Goal: Task Accomplishment & Management: Complete application form

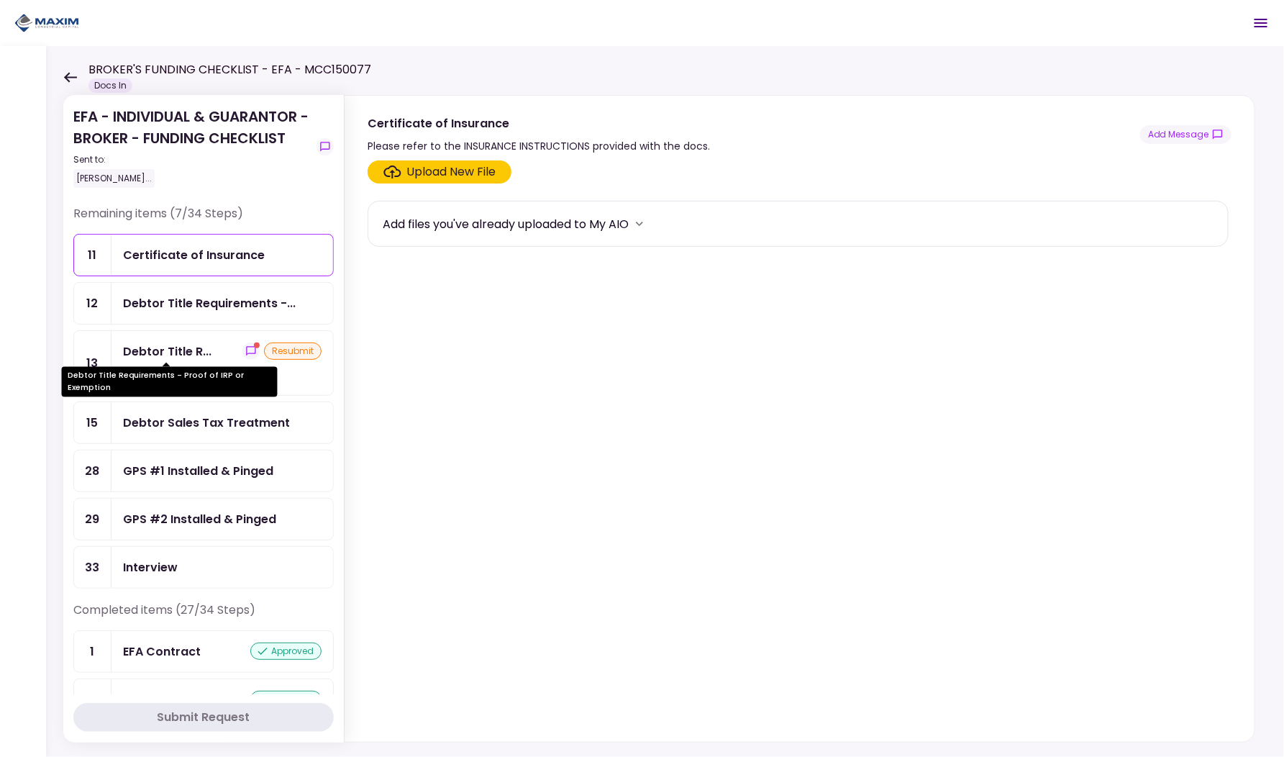
click at [174, 345] on div "Debtor Title R..." at bounding box center [167, 352] width 89 height 18
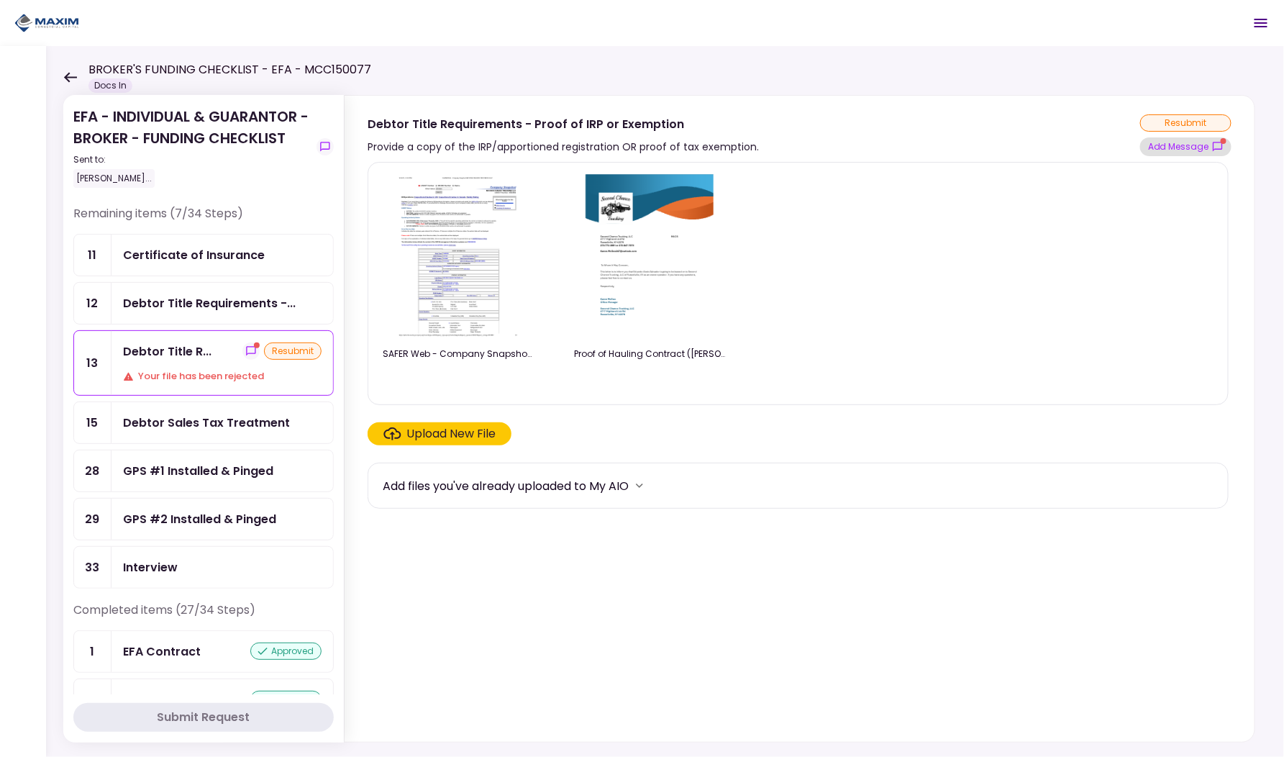
click at [1182, 154] on button "Add Message" at bounding box center [1186, 146] width 91 height 19
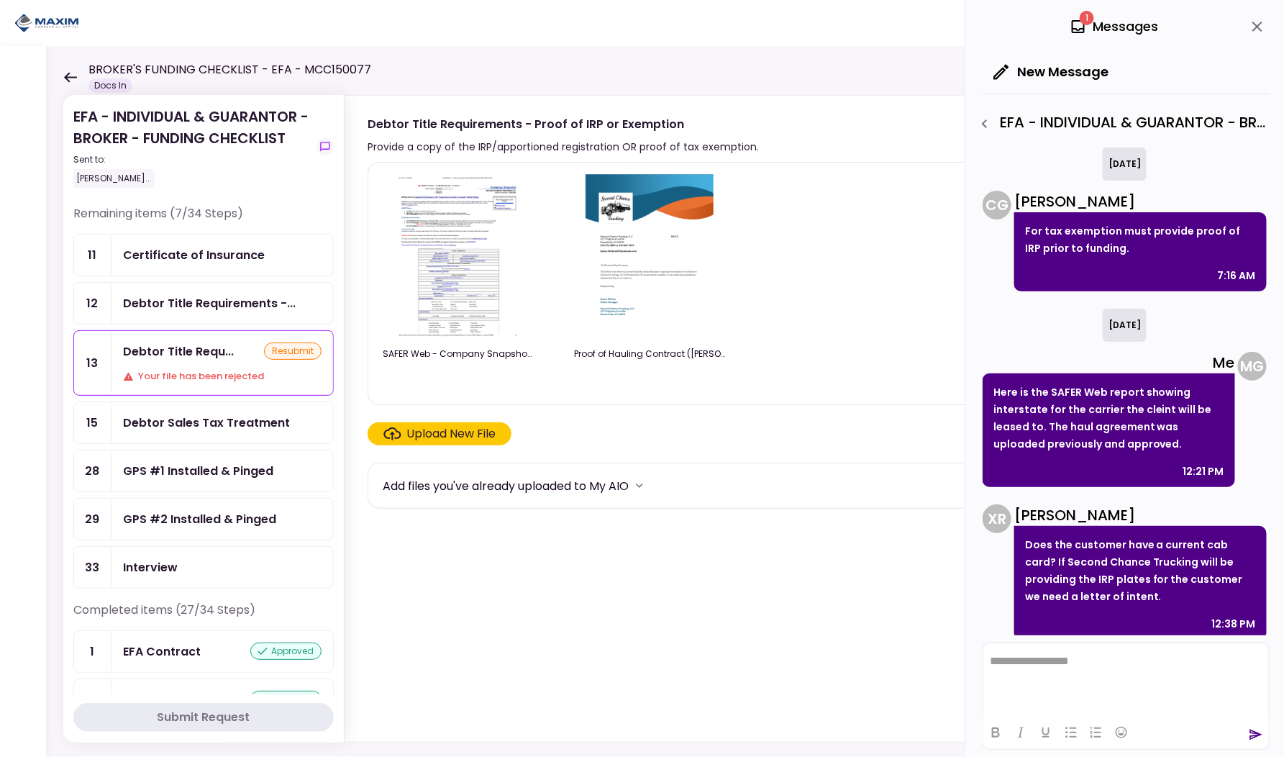
scroll to position [9, 0]
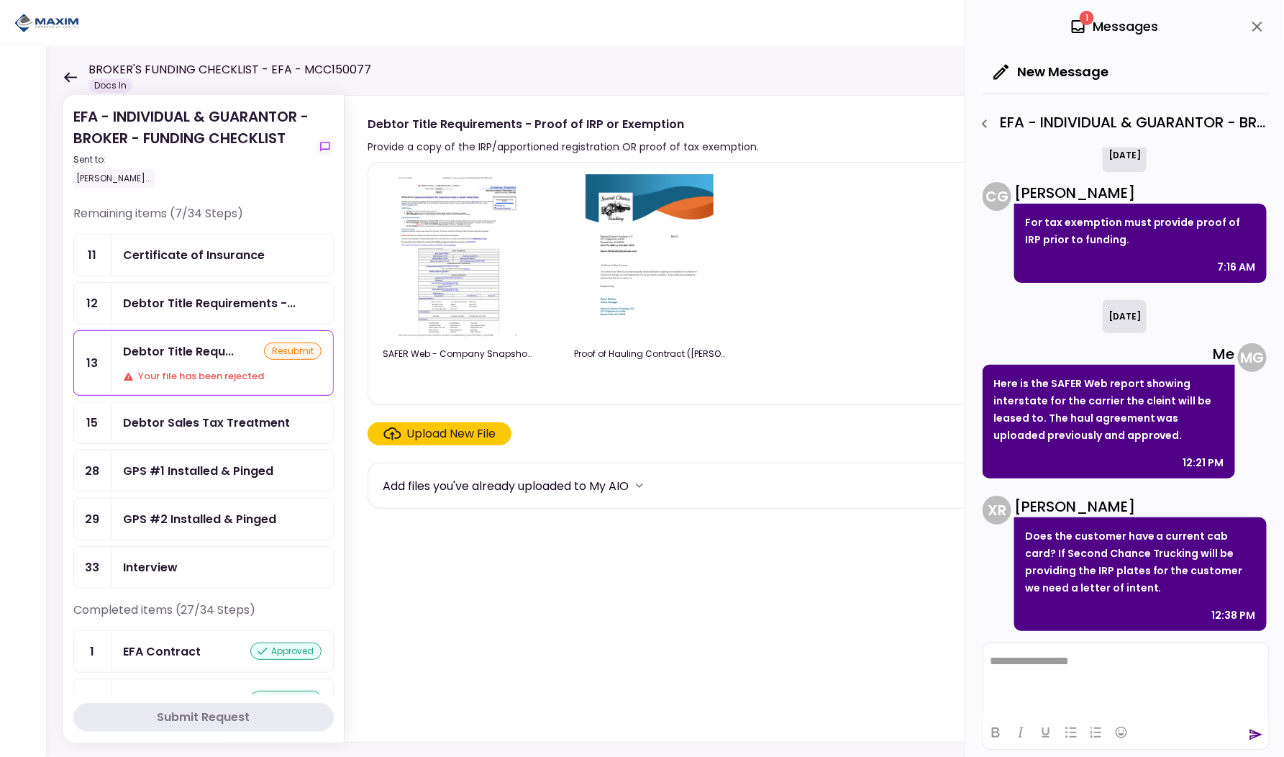
click at [663, 295] on img at bounding box center [650, 256] width 128 height 165
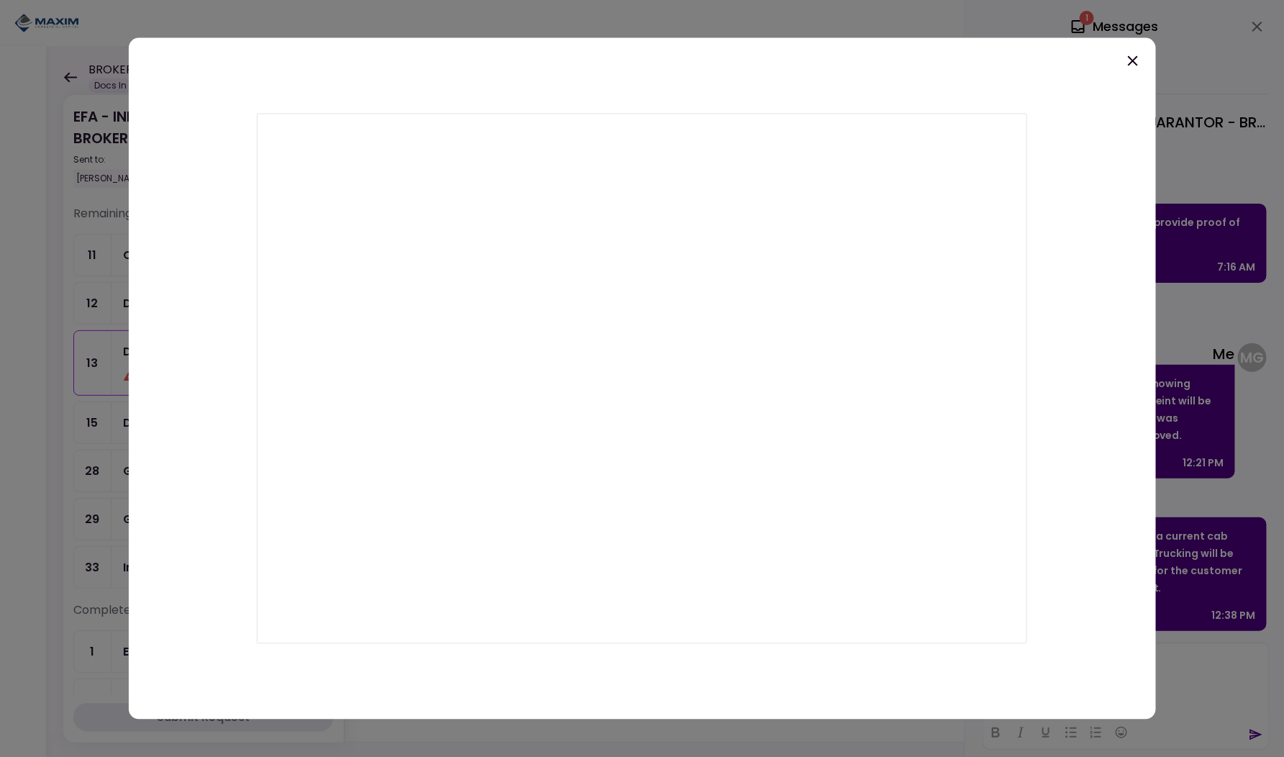
click at [1133, 60] on icon at bounding box center [1133, 61] width 10 height 10
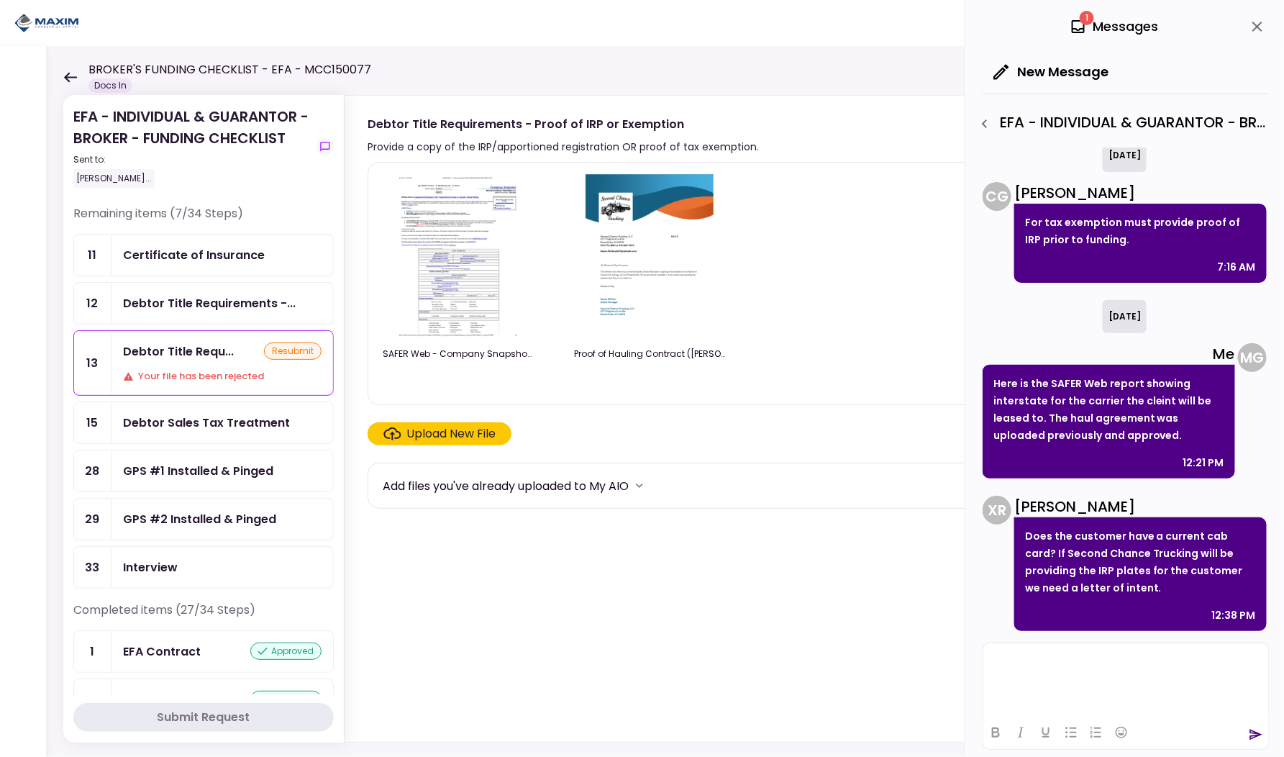
click at [1020, 678] on html at bounding box center [1126, 660] width 286 height 35
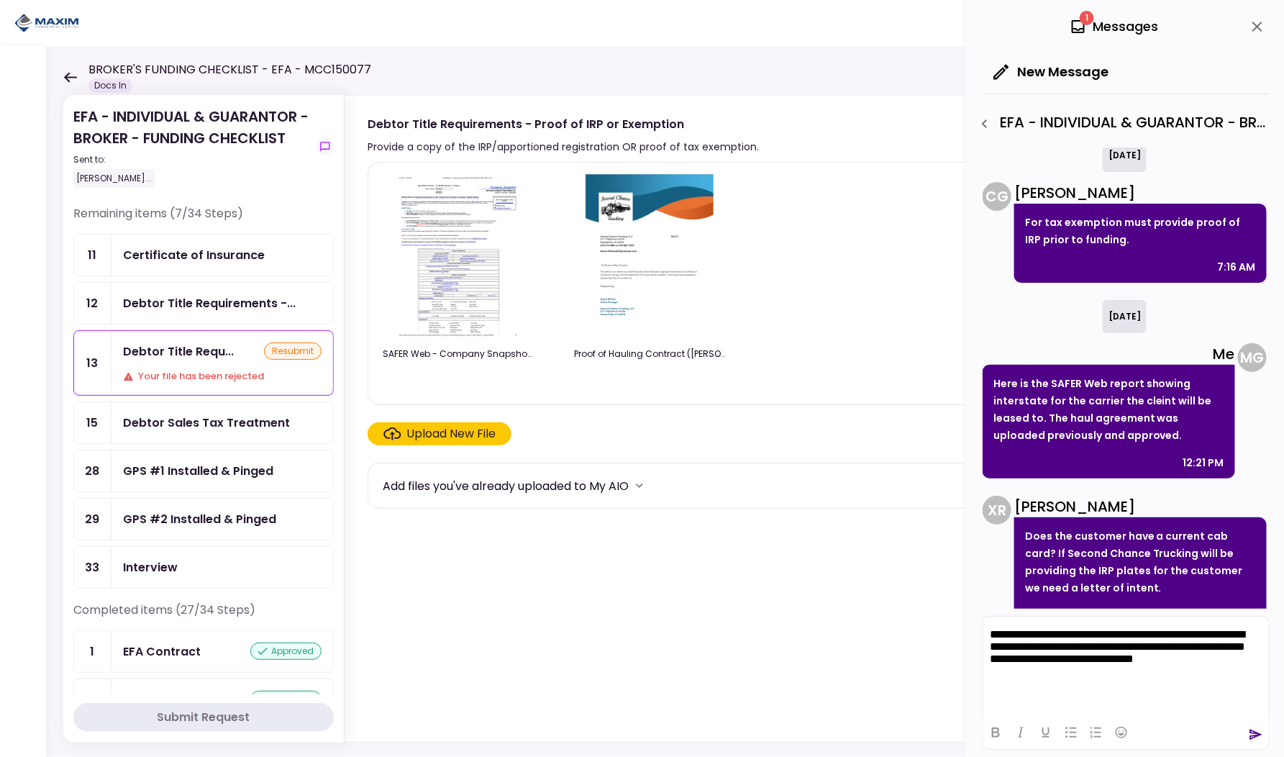
click at [622, 221] on img at bounding box center [650, 256] width 128 height 165
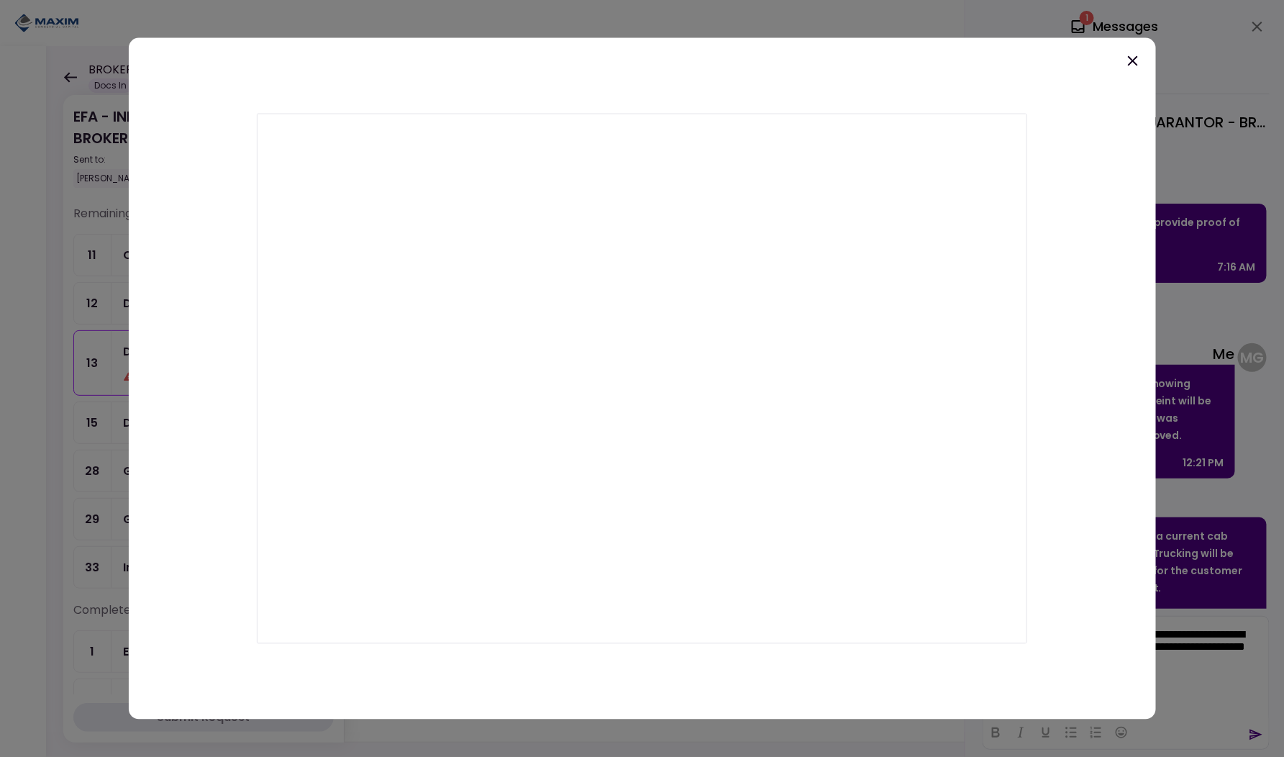
click at [1134, 63] on icon at bounding box center [1133, 61] width 17 height 17
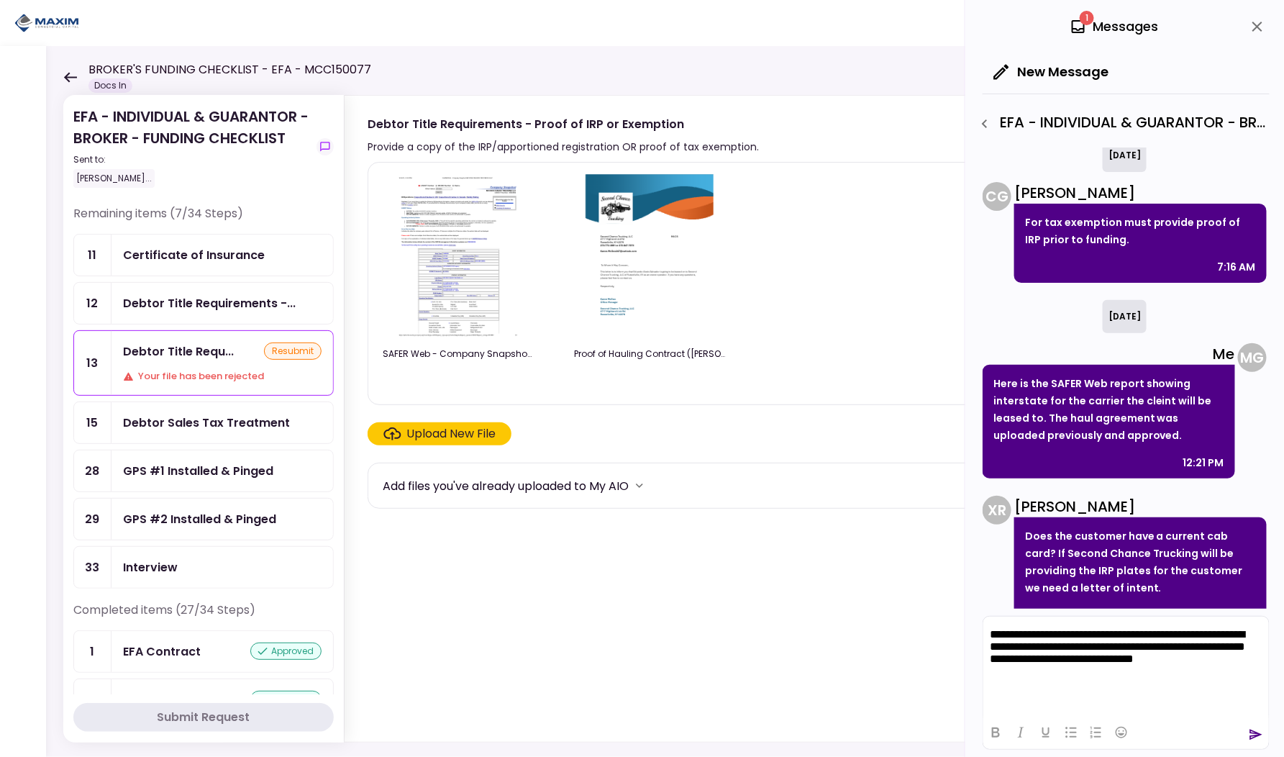
click at [1242, 662] on p "**********" at bounding box center [1125, 647] width 273 height 40
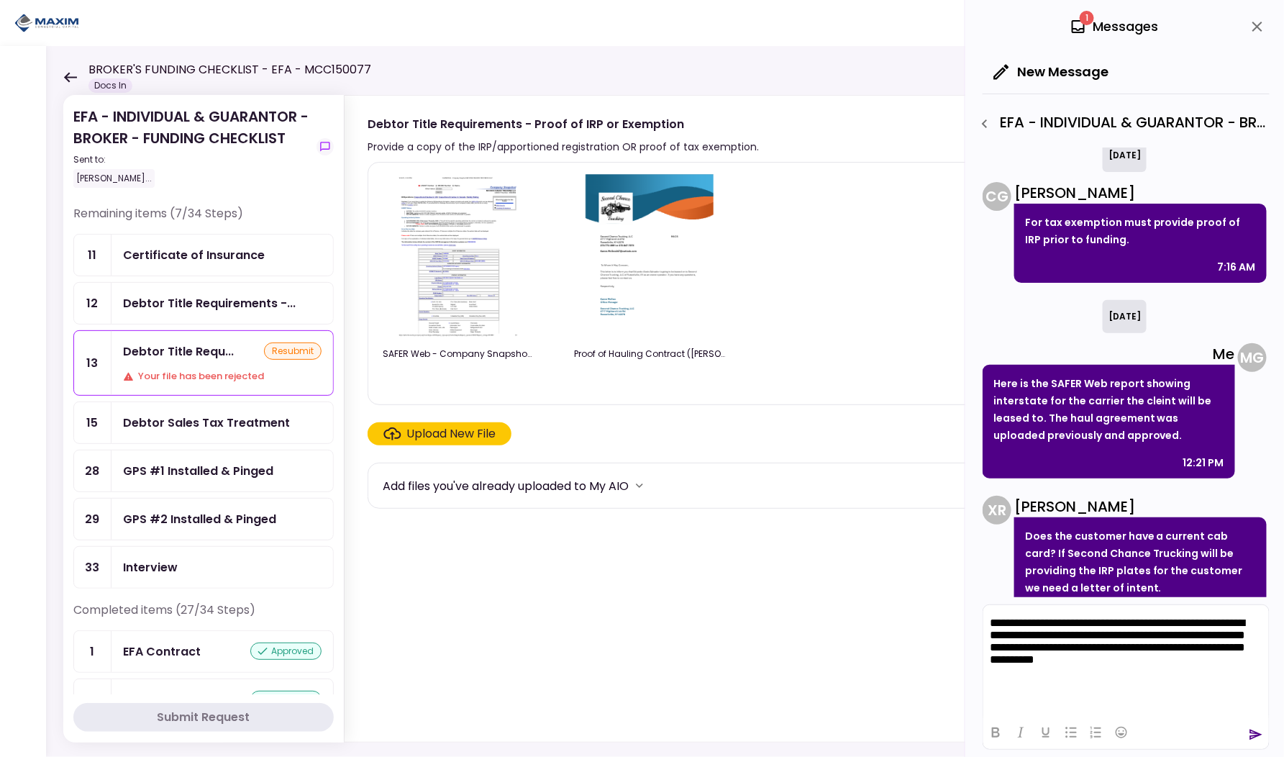
click at [1256, 735] on icon "send" at bounding box center [1256, 735] width 14 height 14
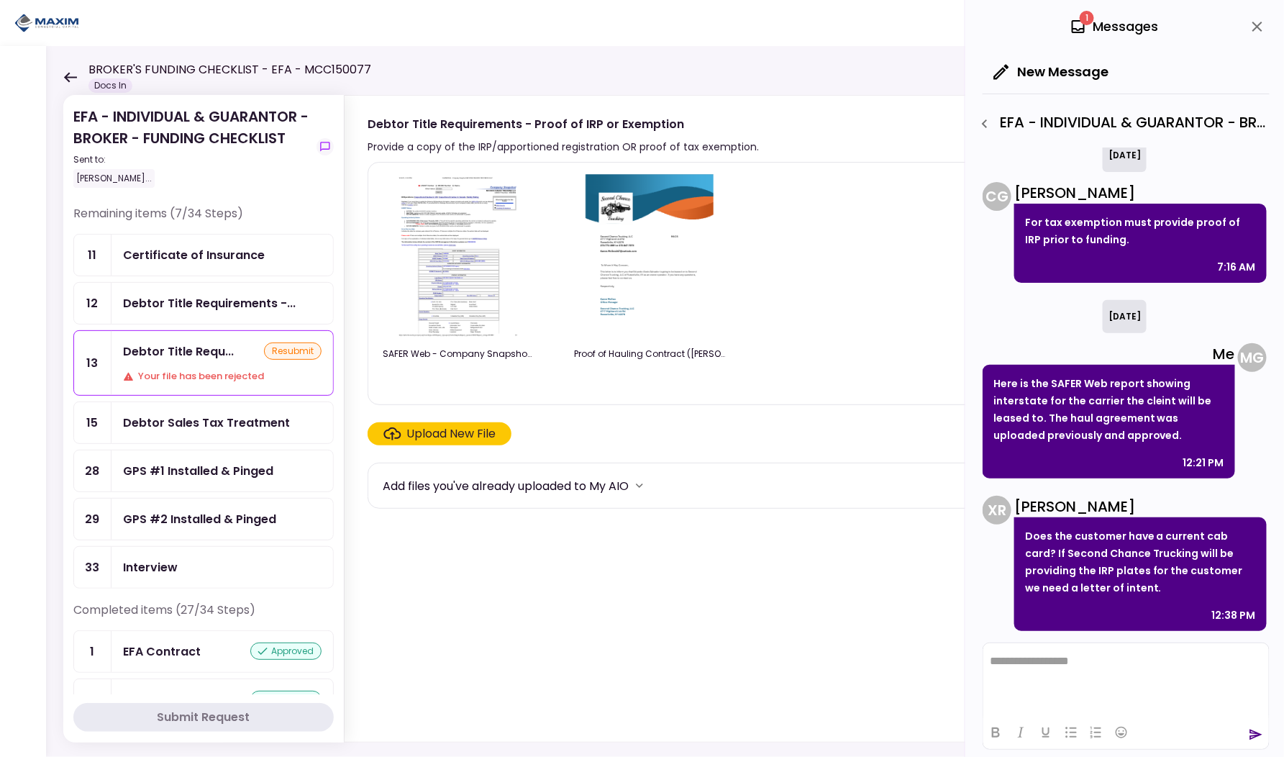
scroll to position [178, 0]
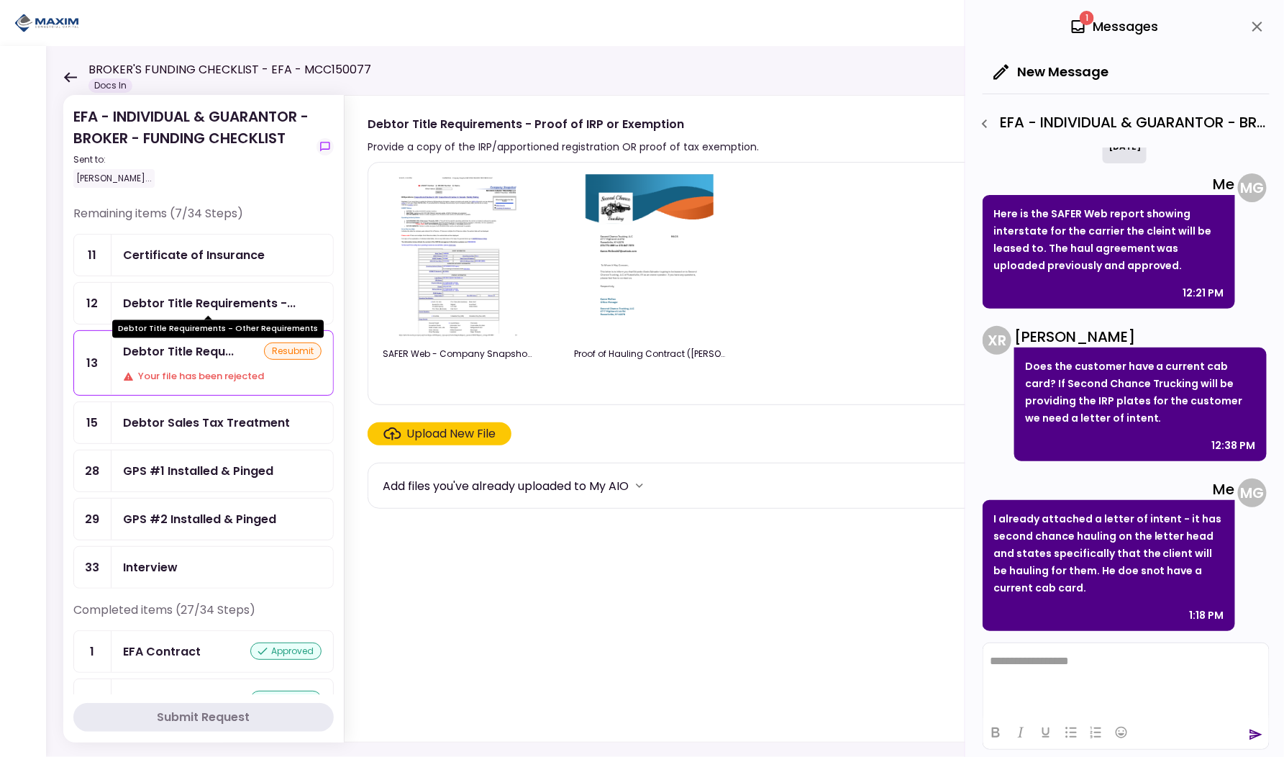
click at [181, 309] on div "Debtor Title Requirements -..." at bounding box center [209, 303] width 173 height 18
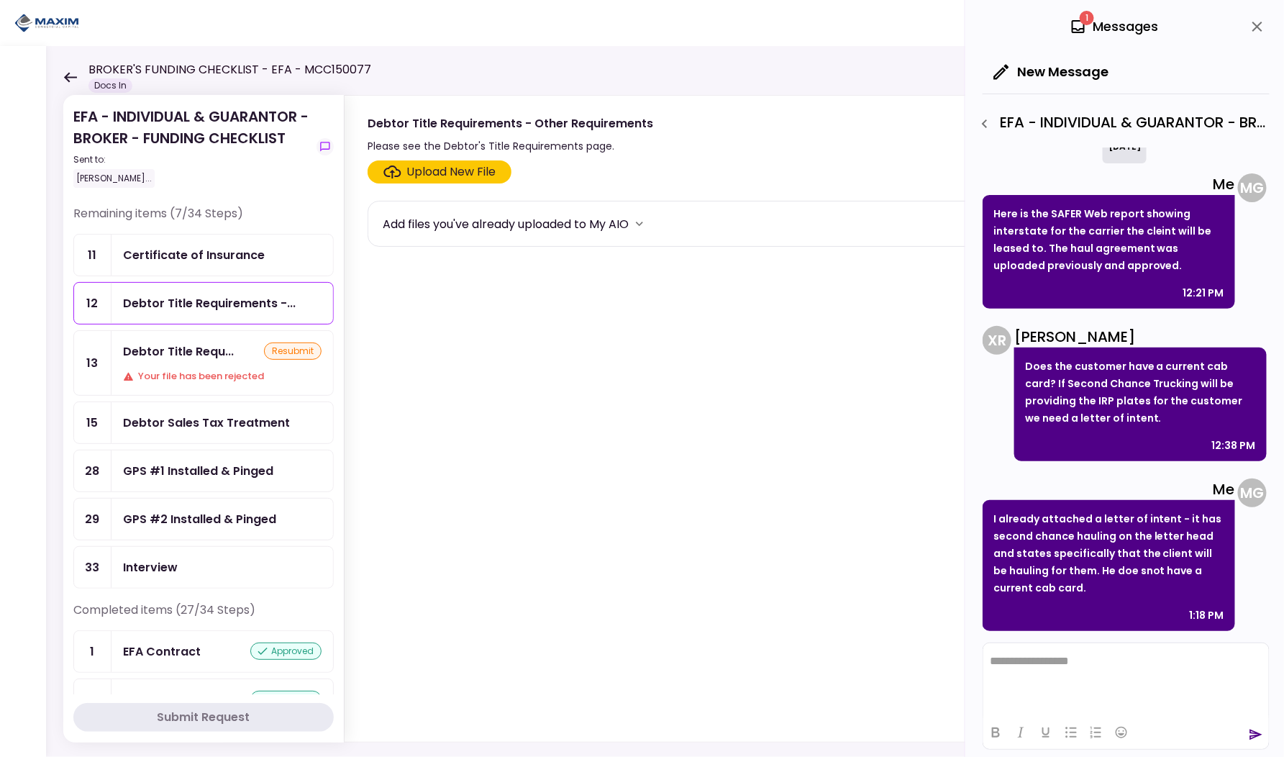
click at [180, 253] on div "Certificate of Insurance" at bounding box center [194, 255] width 142 height 18
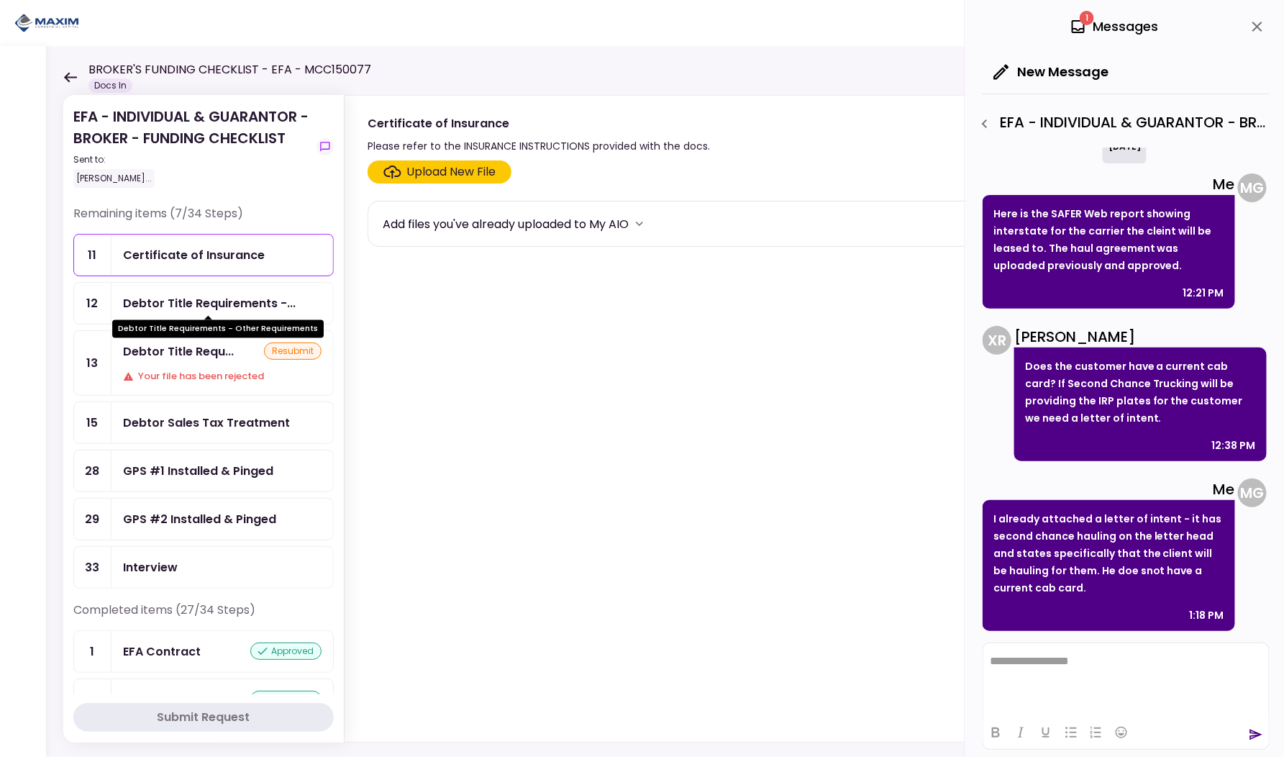
click at [181, 303] on div "Debtor Title Requirements -..." at bounding box center [209, 303] width 173 height 18
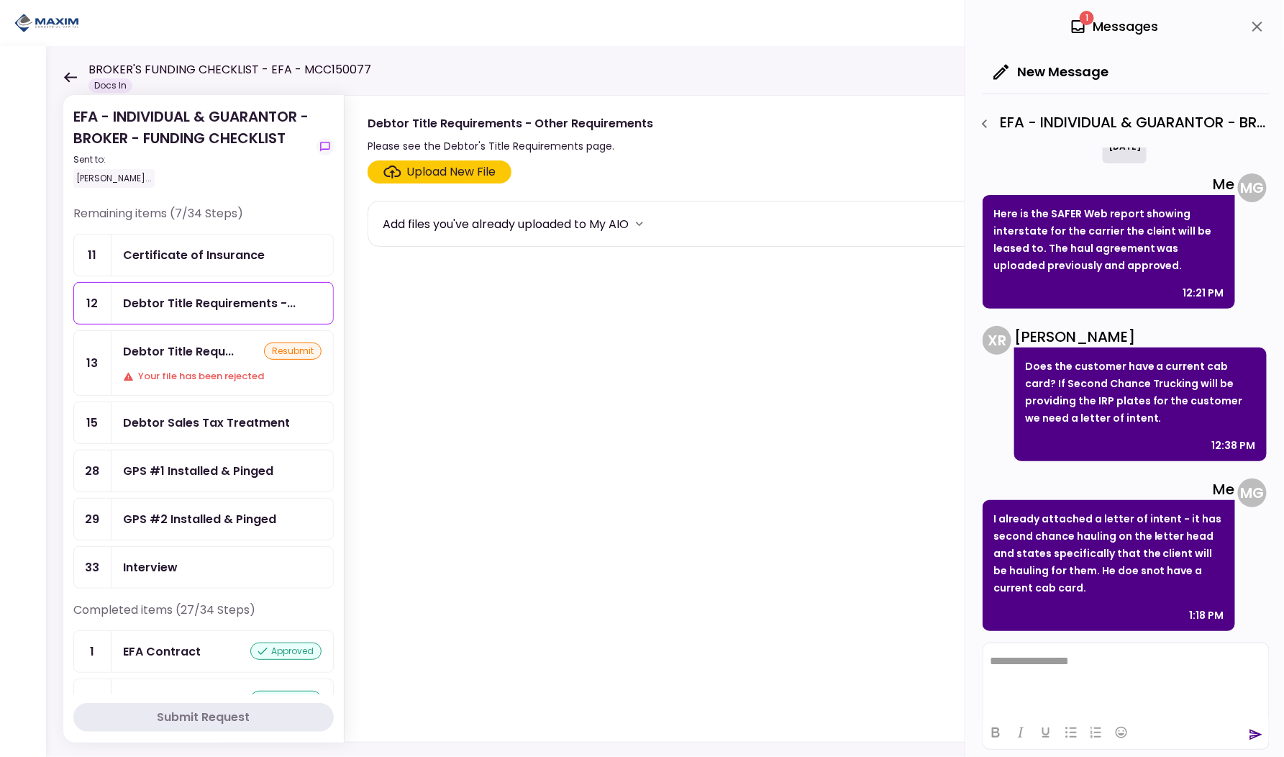
click at [181, 405] on div "Debtor Sales Tax Treatment" at bounding box center [223, 422] width 222 height 41
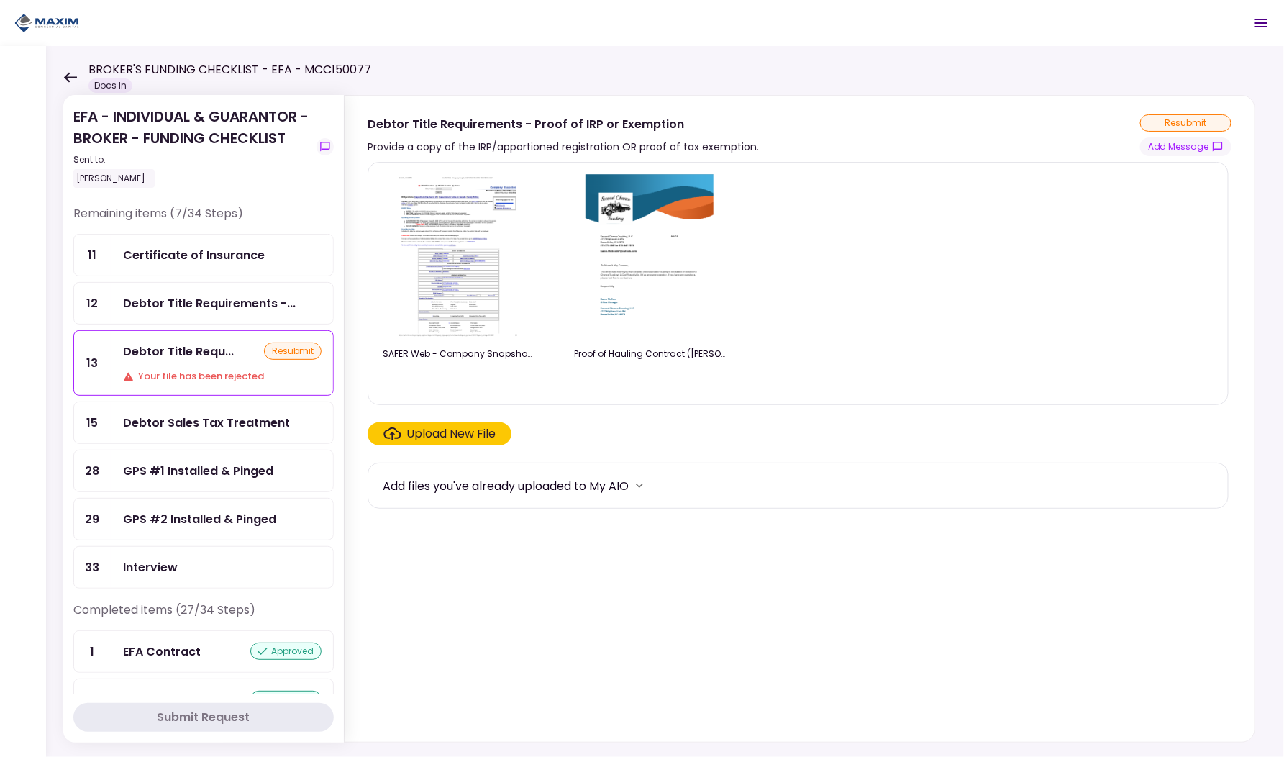
click at [59, 79] on div "EFA - INDIVIDUAL & GUARANTOR - BROKER - FUNDING CHECKLIST Sent to: [PERSON_NAME…" at bounding box center [665, 401] width 1238 height 711
click at [63, 79] on icon at bounding box center [70, 77] width 14 height 11
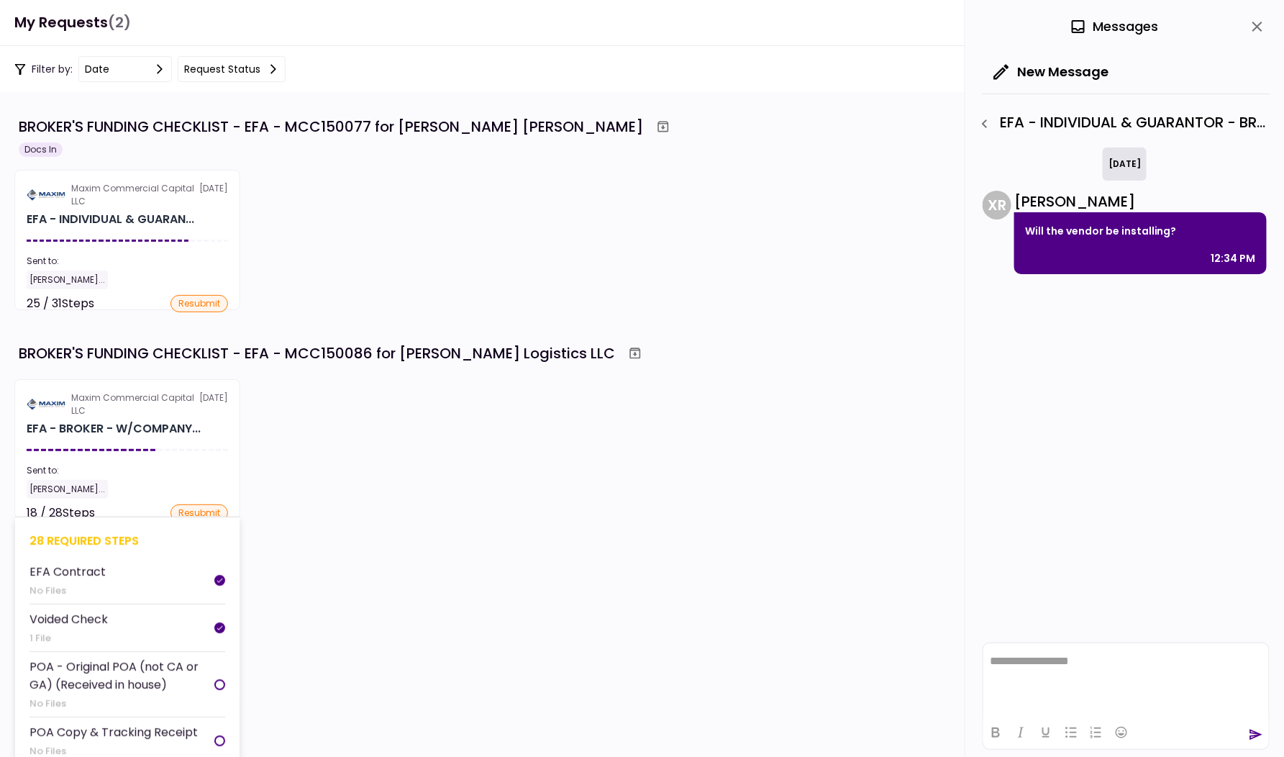
click at [166, 452] on section "Maxim Commercial Capital LLC [DATE] EFA - BROKER - W/COMPANY... Sent to: [PERSO…" at bounding box center [127, 449] width 226 height 140
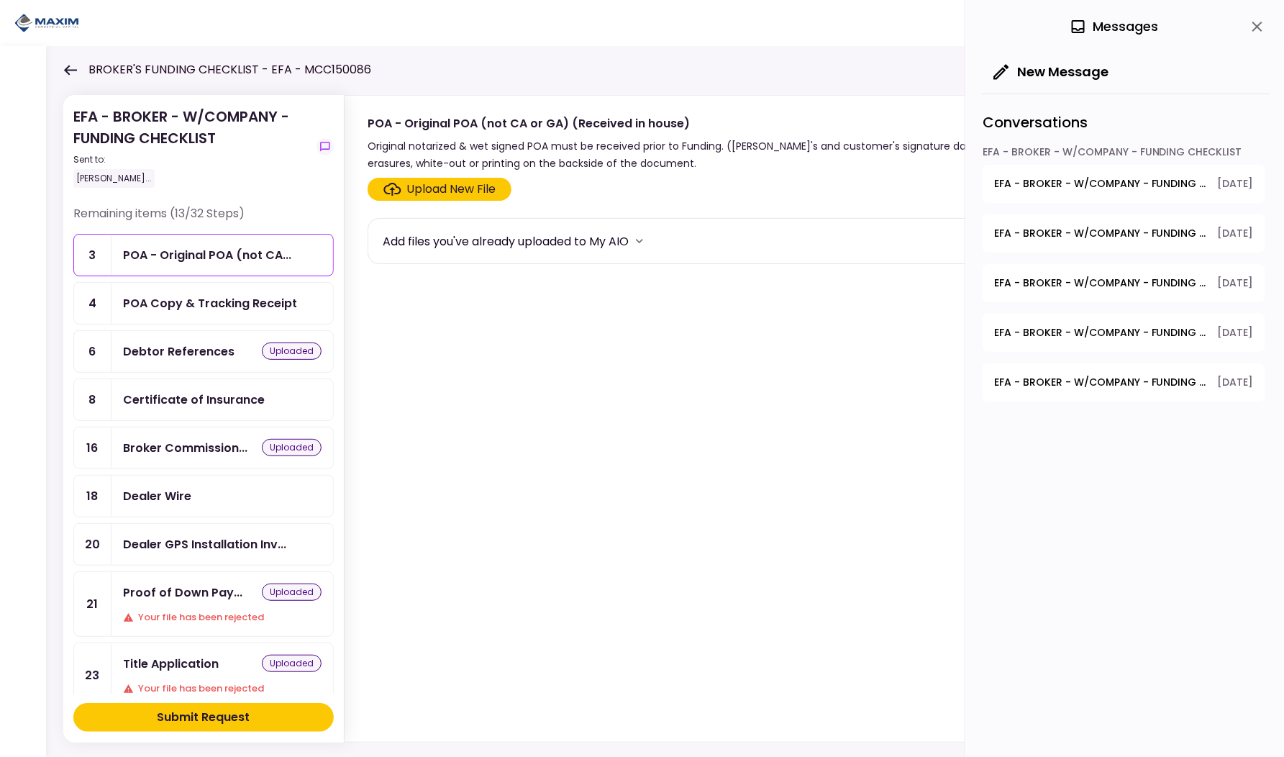
click at [204, 720] on div "Submit Request" at bounding box center [204, 717] width 93 height 17
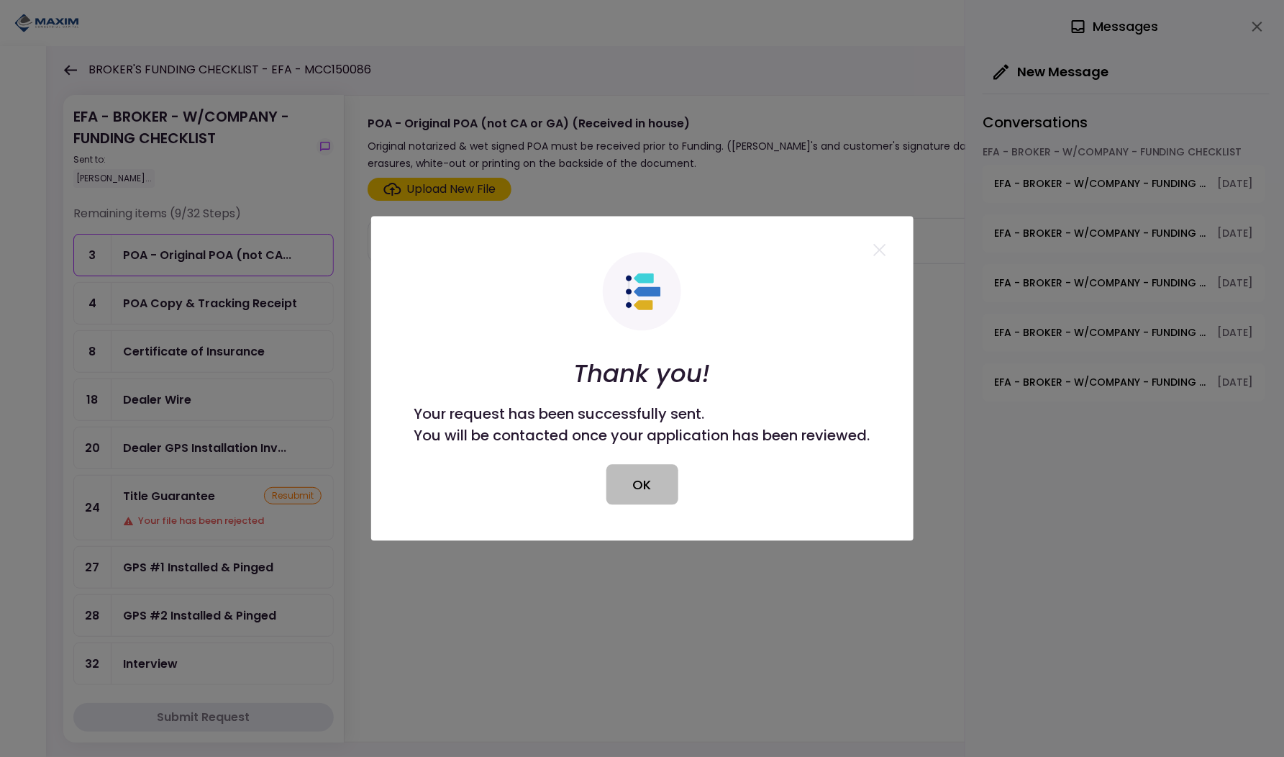
click at [656, 480] on button "OK" at bounding box center [643, 485] width 72 height 40
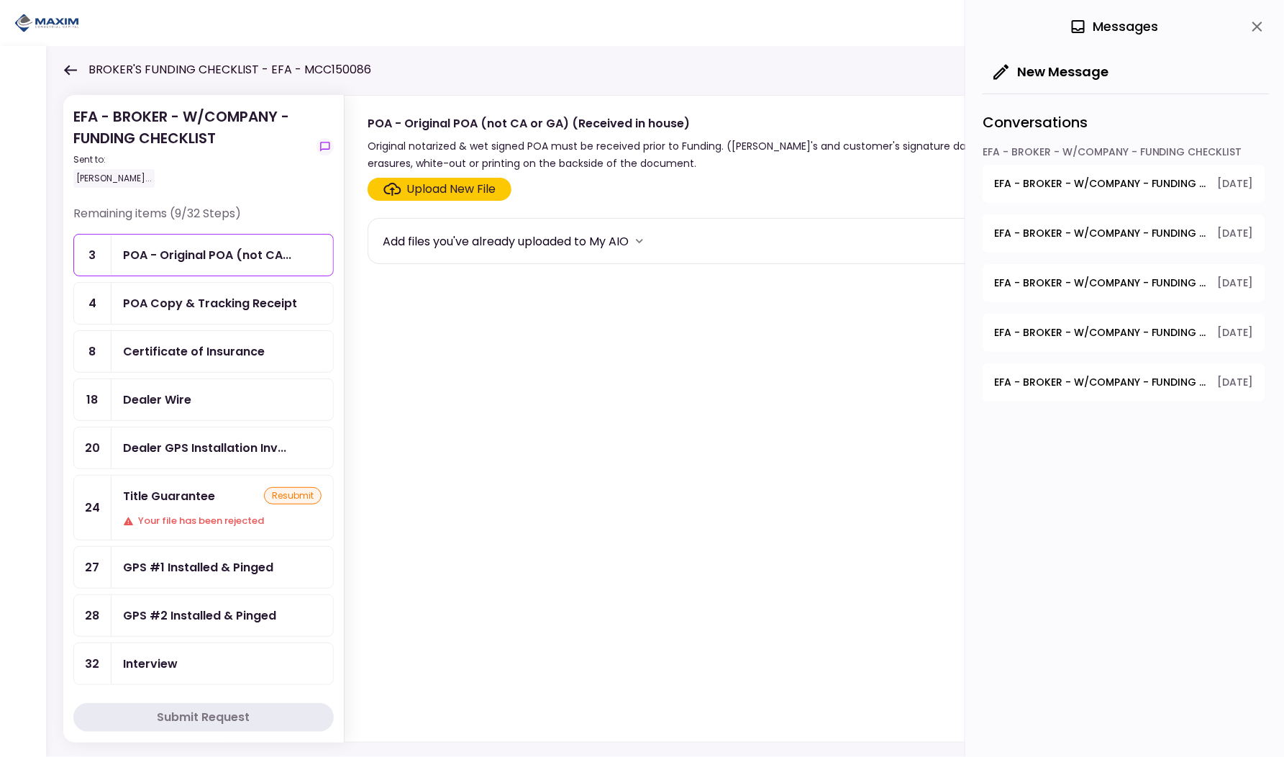
click at [201, 488] on div "Title Guarantee" at bounding box center [169, 496] width 92 height 18
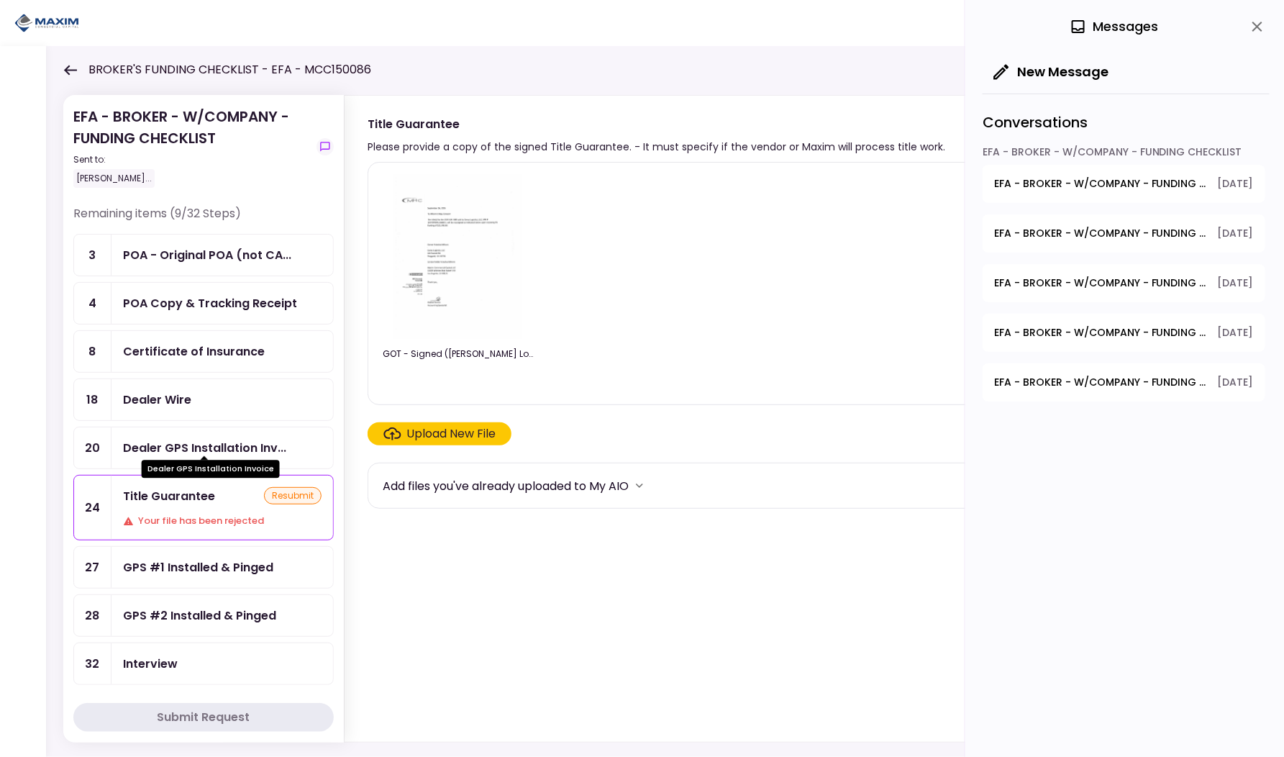
click at [205, 446] on div "Dealer GPS Installation Inv..." at bounding box center [204, 448] width 163 height 18
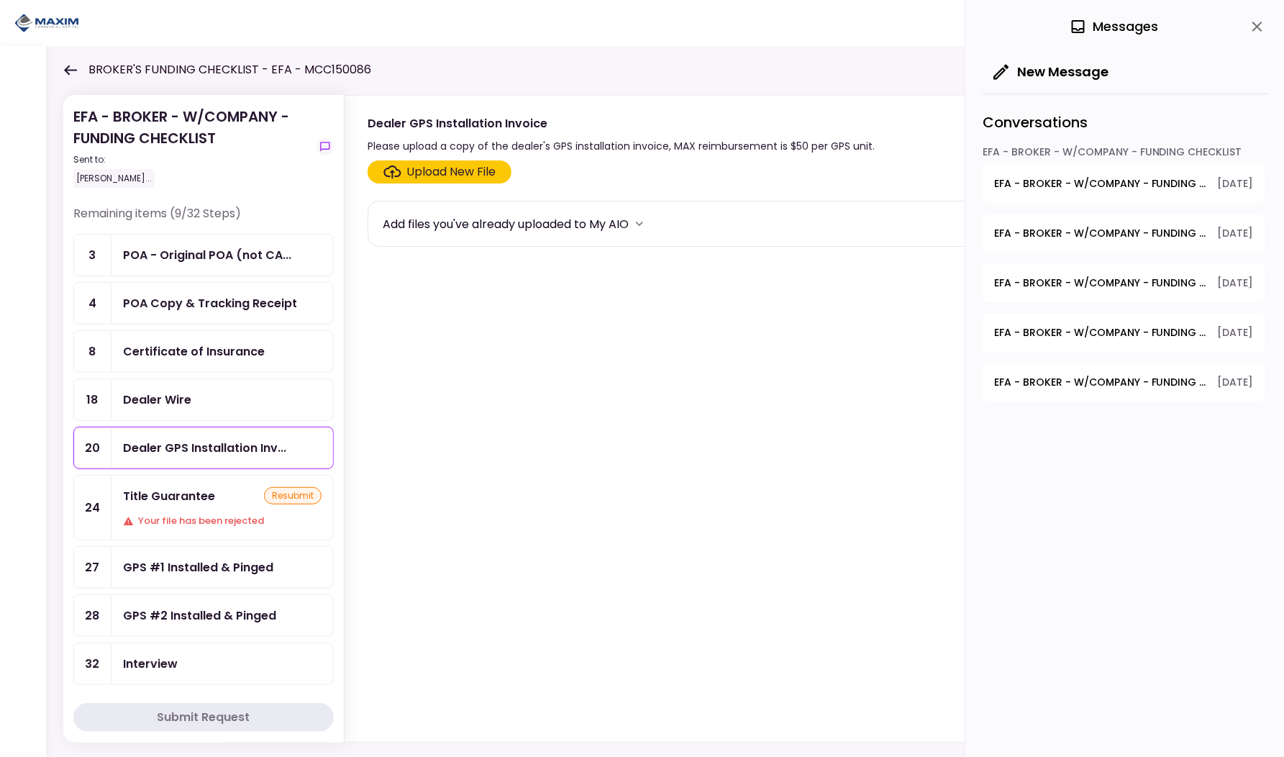
click at [194, 407] on div "Dealer Wire" at bounding box center [223, 399] width 222 height 41
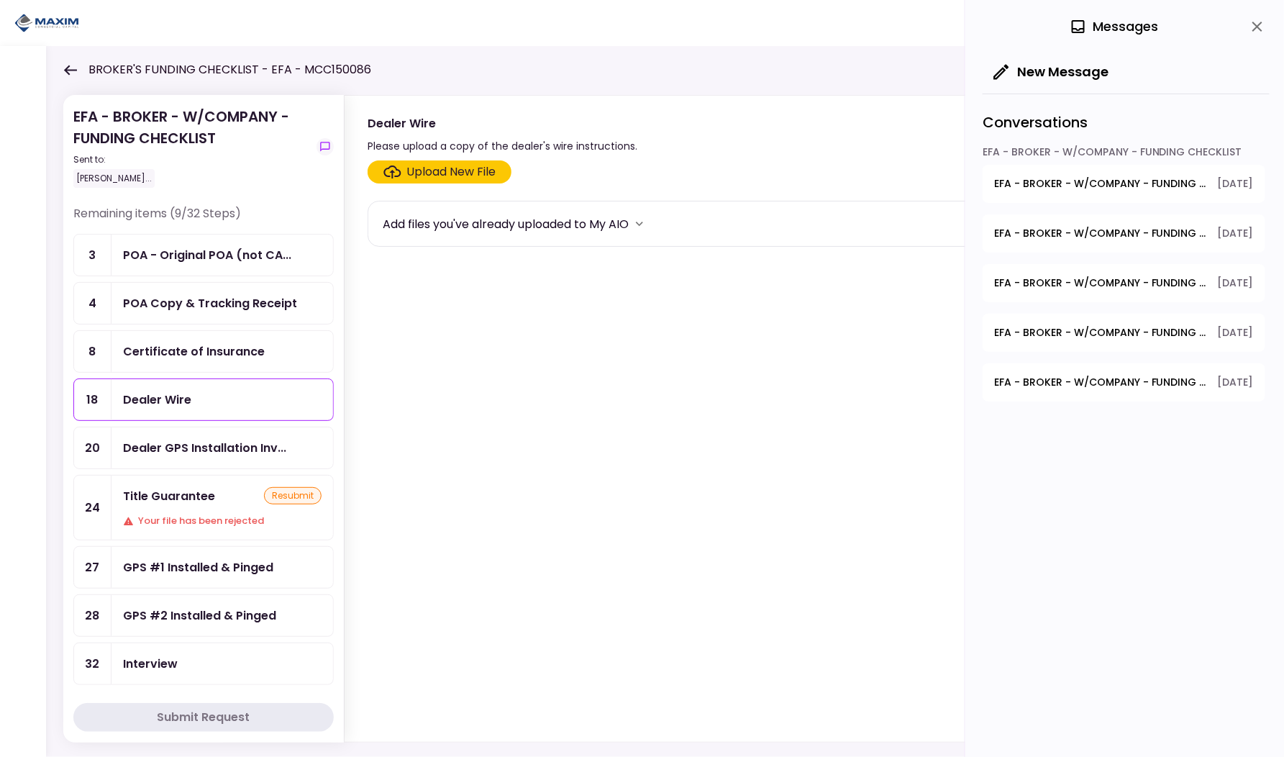
click at [442, 167] on div "Upload New File" at bounding box center [451, 171] width 89 height 17
click at [0, 0] on input "Upload New File" at bounding box center [0, 0] width 0 height 0
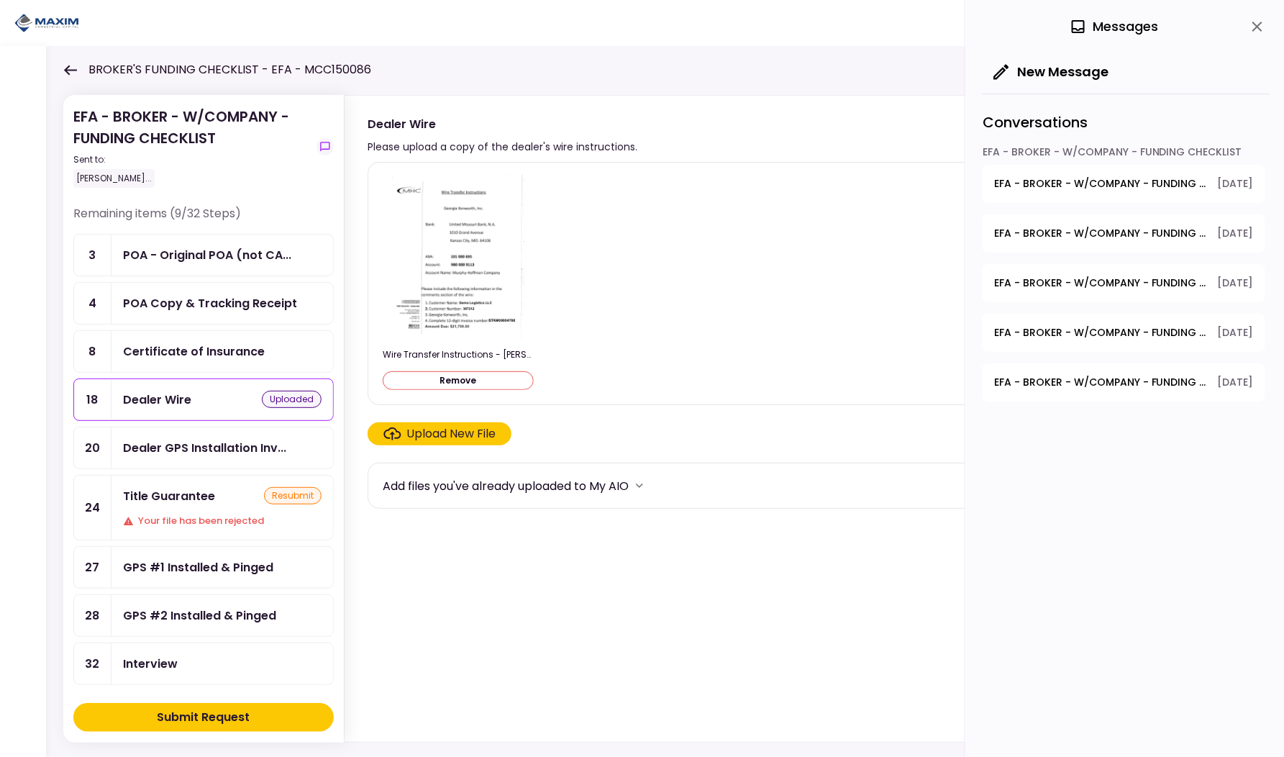
click at [216, 720] on div "Submit Request" at bounding box center [204, 717] width 93 height 17
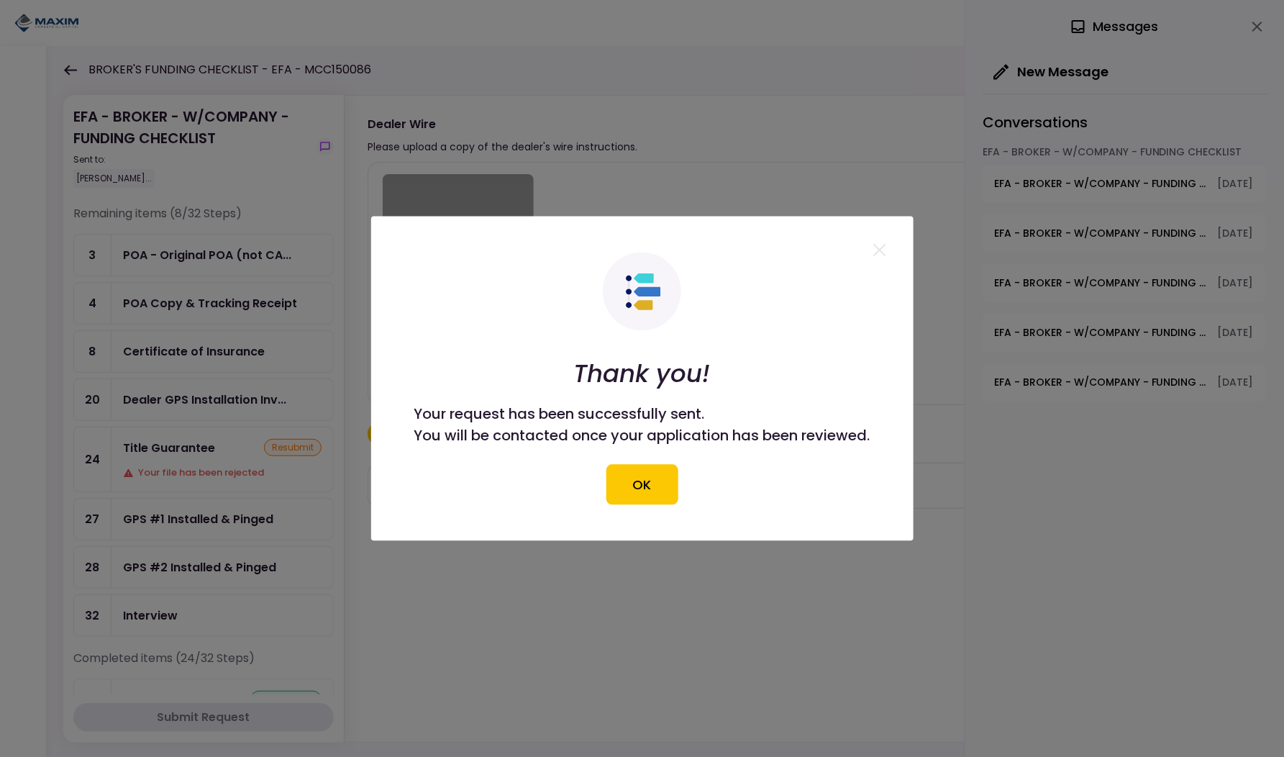
click at [181, 446] on div at bounding box center [642, 378] width 1284 height 757
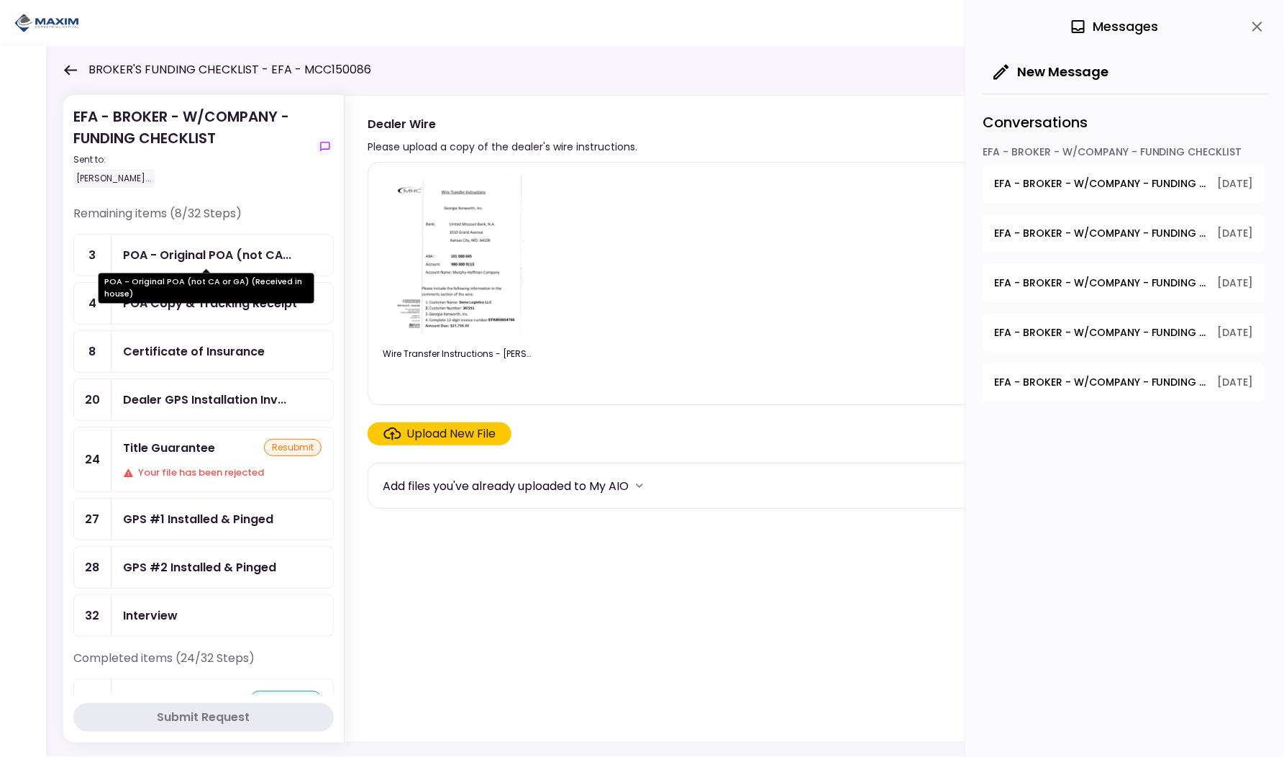
click at [204, 264] on div "POA - Original POA (not CA or GA) (Received in house)" at bounding box center [207, 283] width 216 height 40
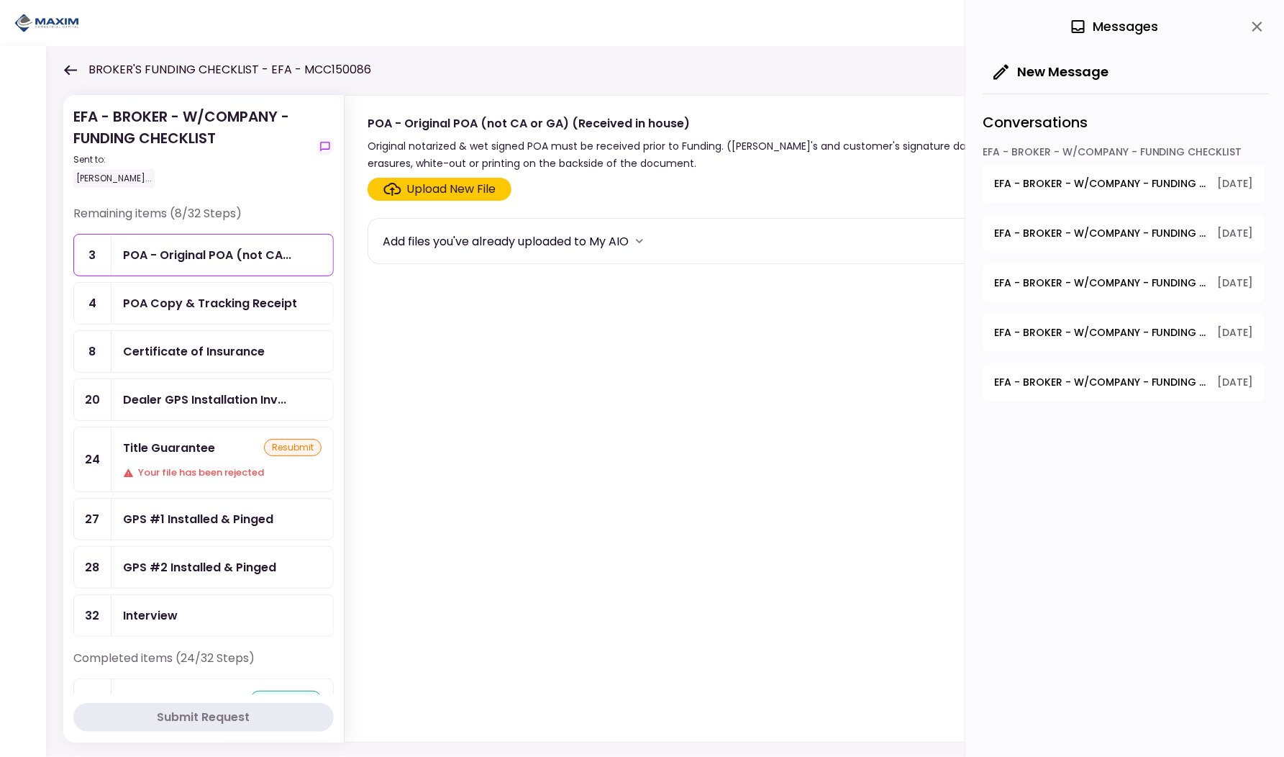
click at [196, 312] on div "POA Copy & Tracking Receipt" at bounding box center [223, 303] width 222 height 41
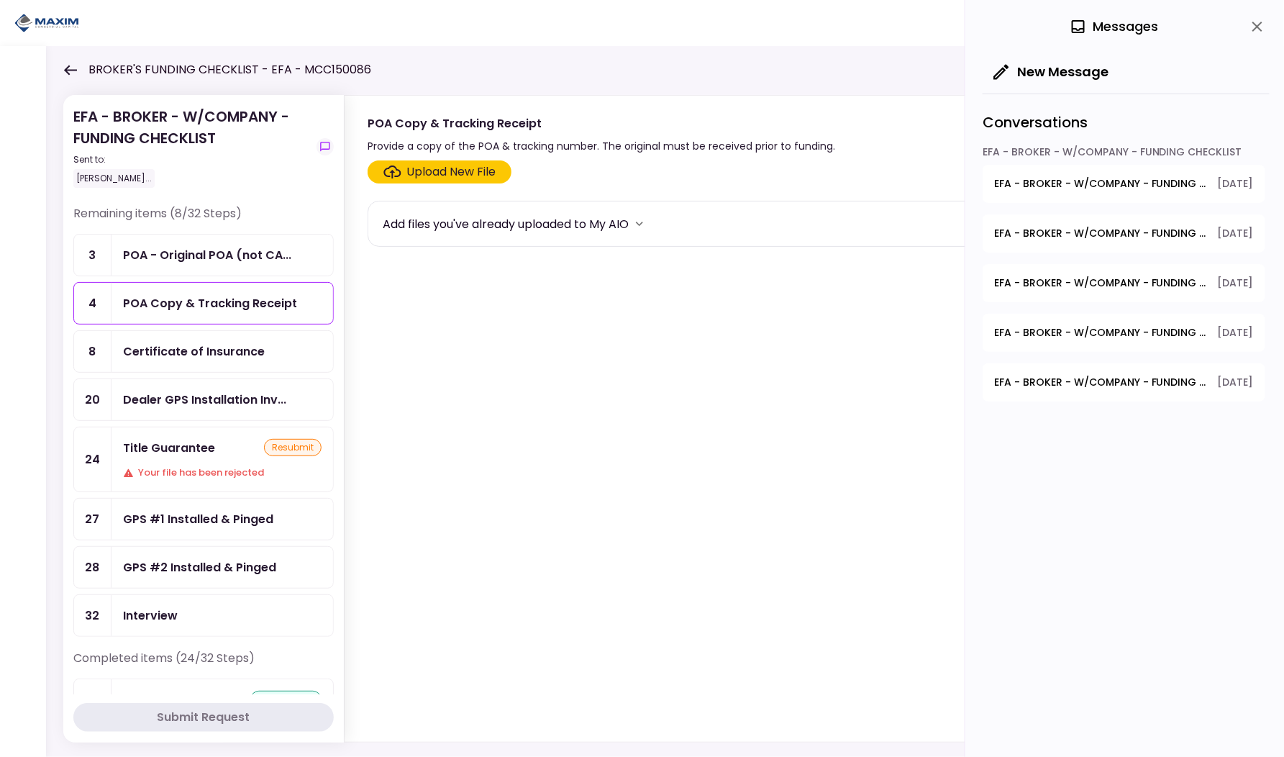
click at [195, 279] on ul "3 POA - Original POA (not CA... 4 POA Copy & Tracking Receipt 8 Certificate of …" at bounding box center [203, 435] width 260 height 403
click at [189, 261] on div "POA - Original POA (not CA..." at bounding box center [207, 255] width 168 height 18
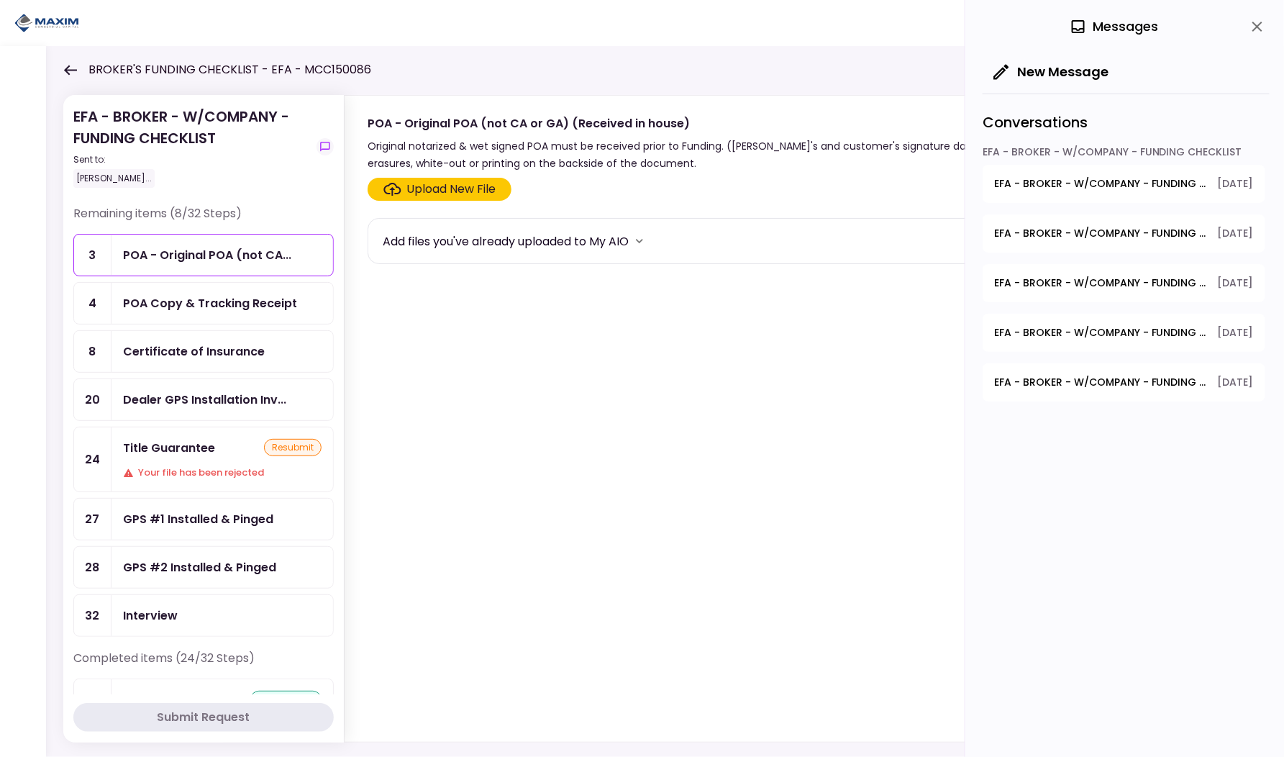
click at [188, 352] on div "Certificate of Insurance" at bounding box center [194, 352] width 142 height 18
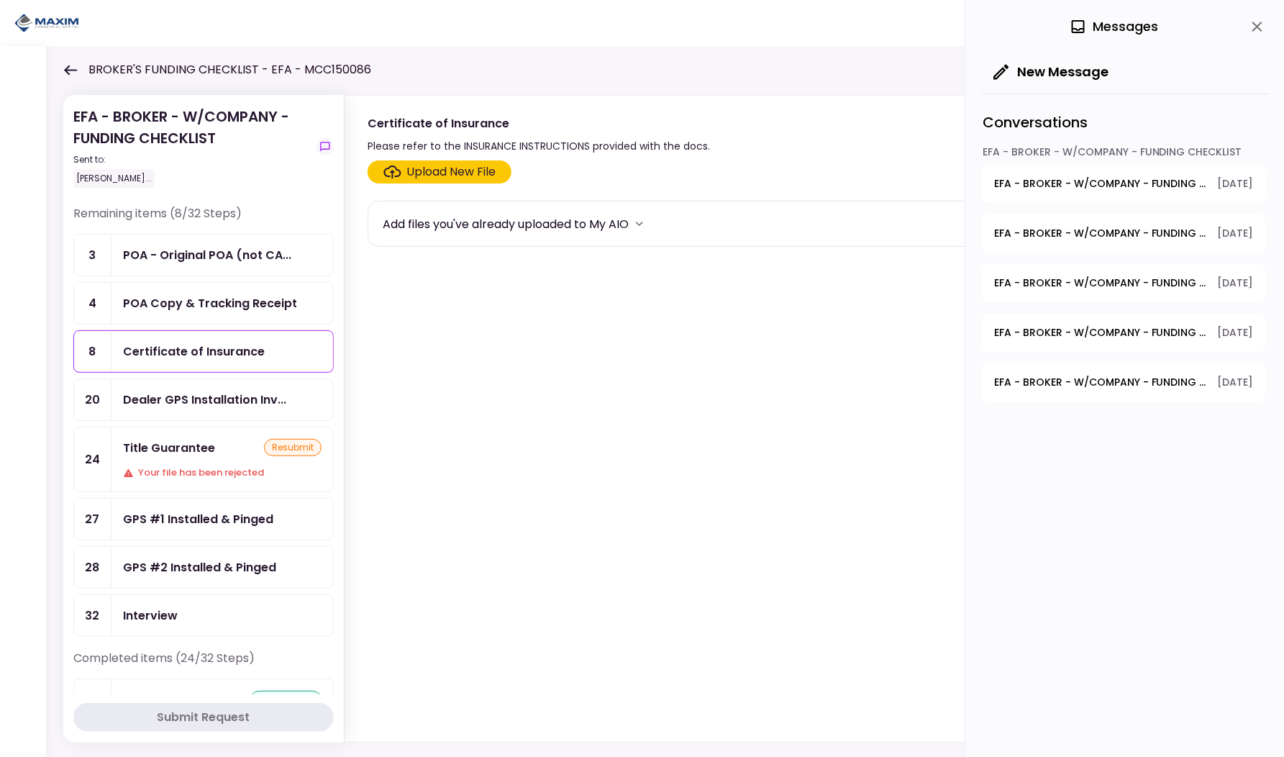
click at [183, 391] on div "Dealer GPS Installation Inv..." at bounding box center [204, 400] width 163 height 18
click at [183, 431] on div "Title Guarantee resubmit Your file has been rejected" at bounding box center [223, 459] width 222 height 64
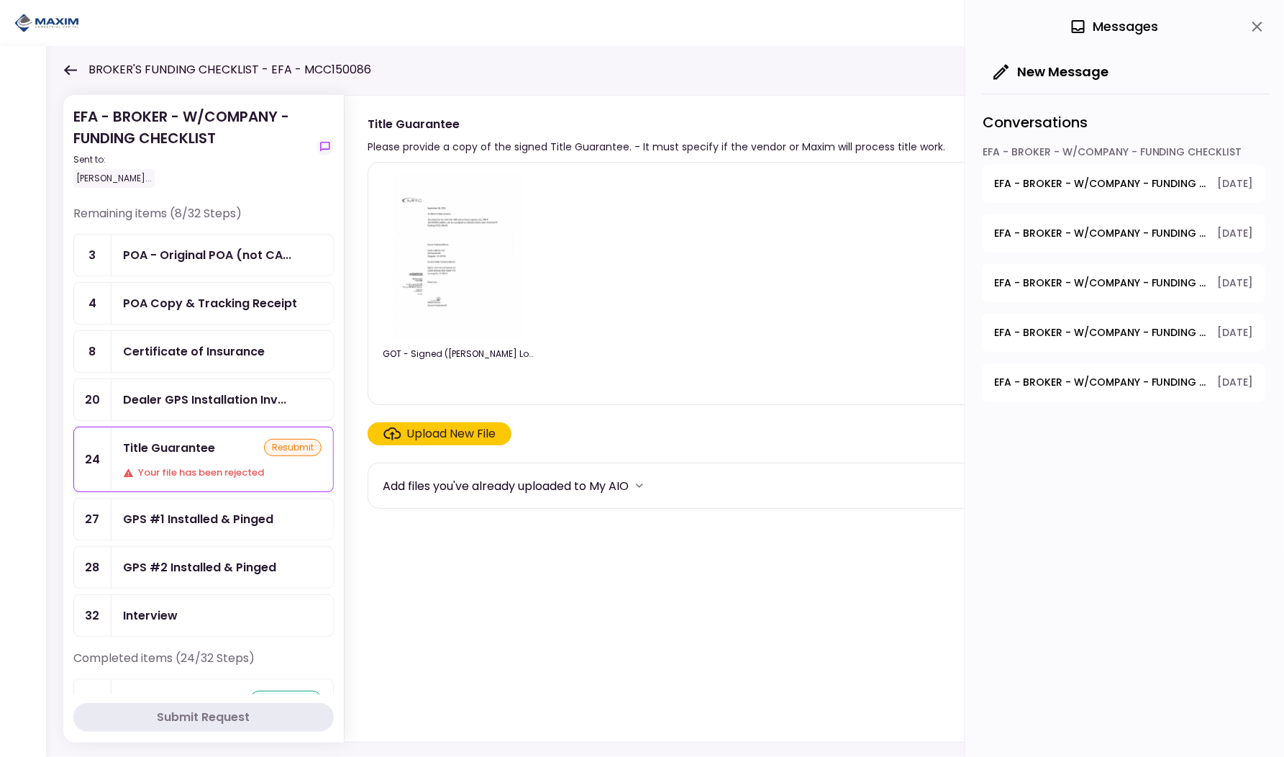
click at [1277, 17] on div "0 Messages New Message Conversations EFA - BROKER - W/COMPANY - FUNDING CHECKLI…" at bounding box center [1125, 378] width 319 height 757
click at [1258, 29] on icon "close" at bounding box center [1257, 26] width 17 height 17
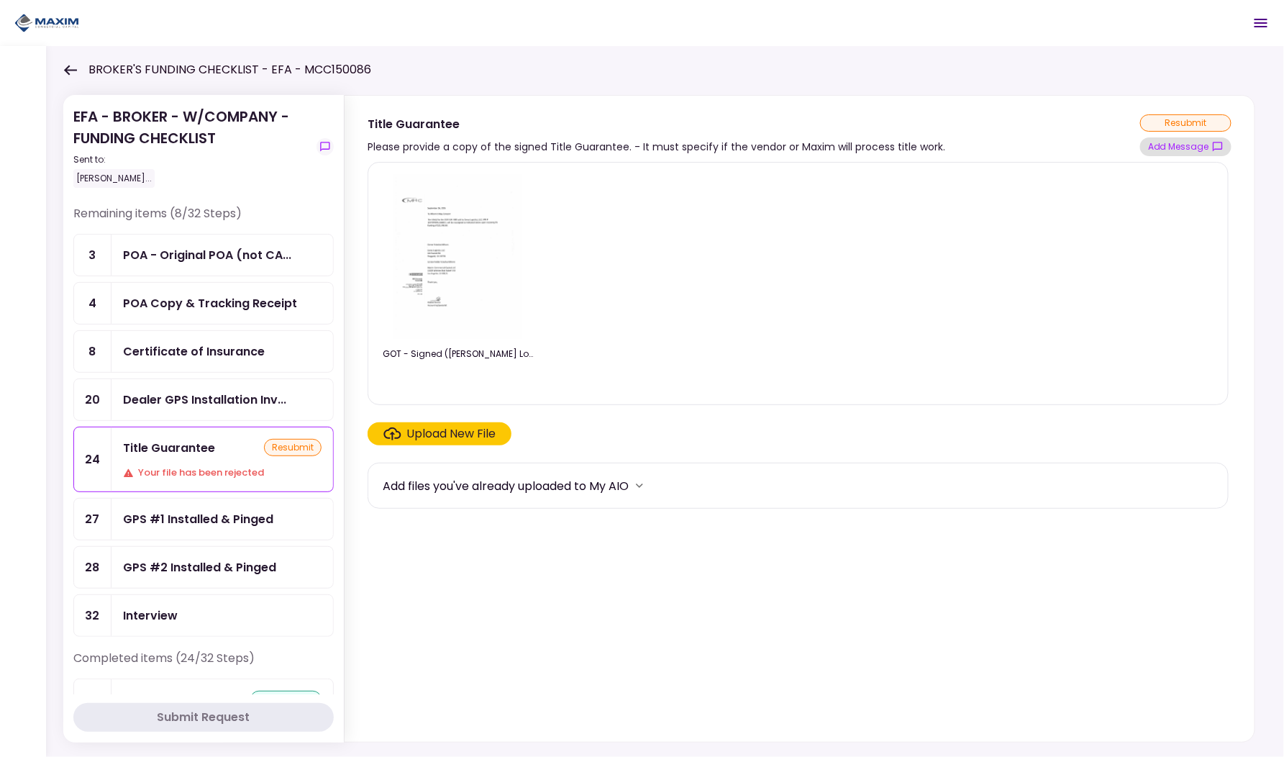
click at [1186, 150] on button "Add Message" at bounding box center [1186, 146] width 91 height 19
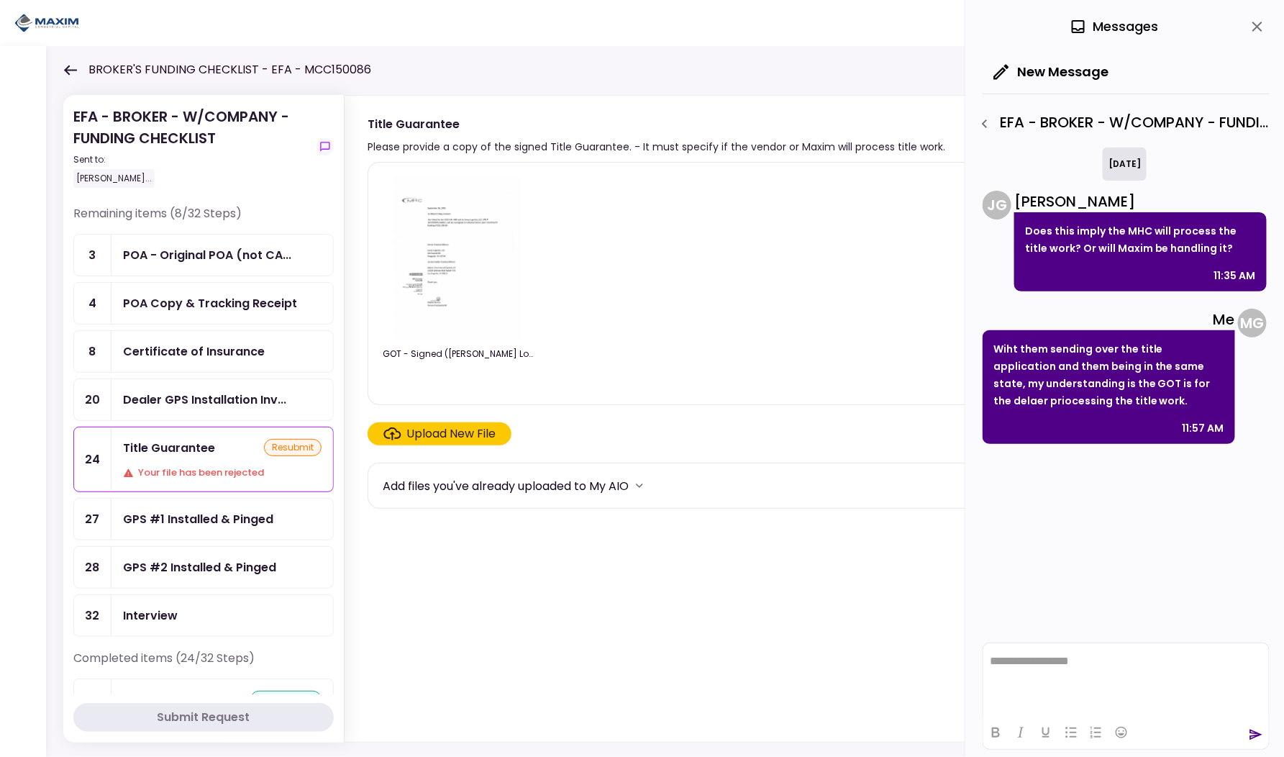
click at [1252, 27] on icon "close" at bounding box center [1257, 26] width 17 height 17
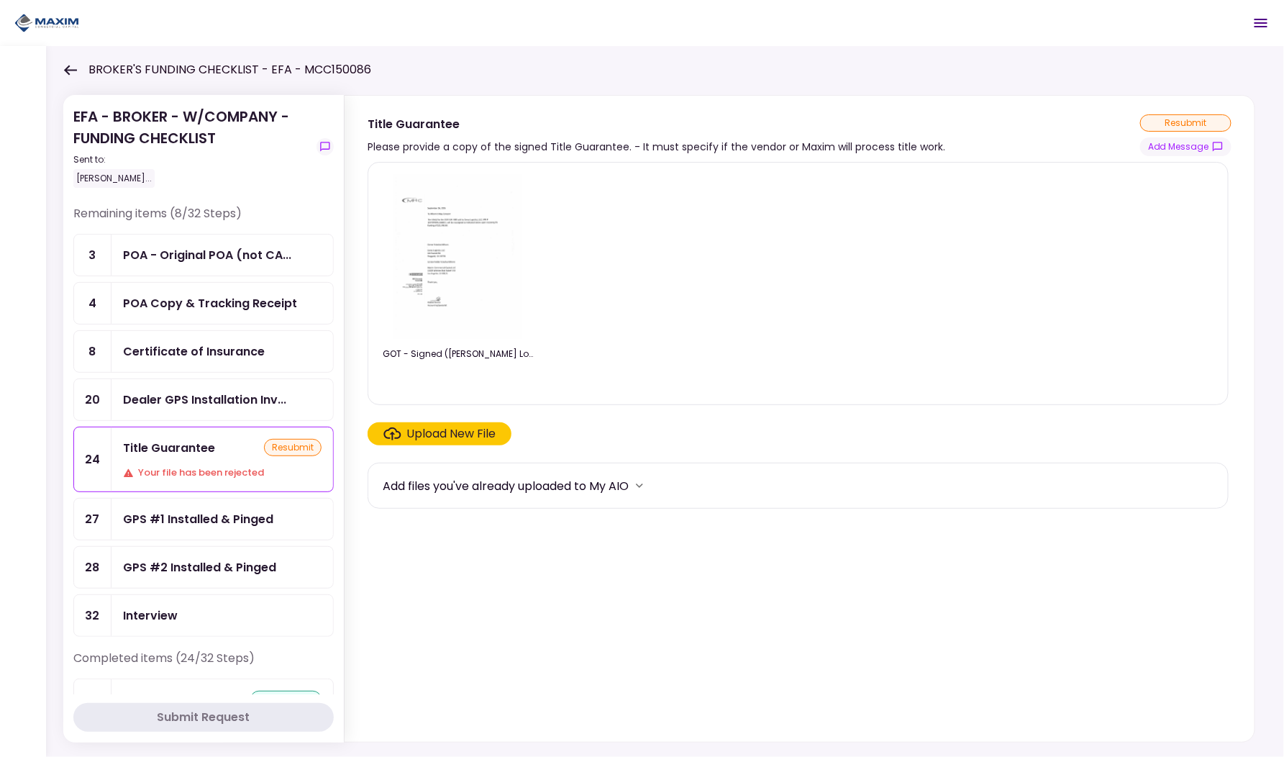
click at [76, 68] on icon at bounding box center [70, 70] width 14 height 11
